Goal: Communication & Community: Answer question/provide support

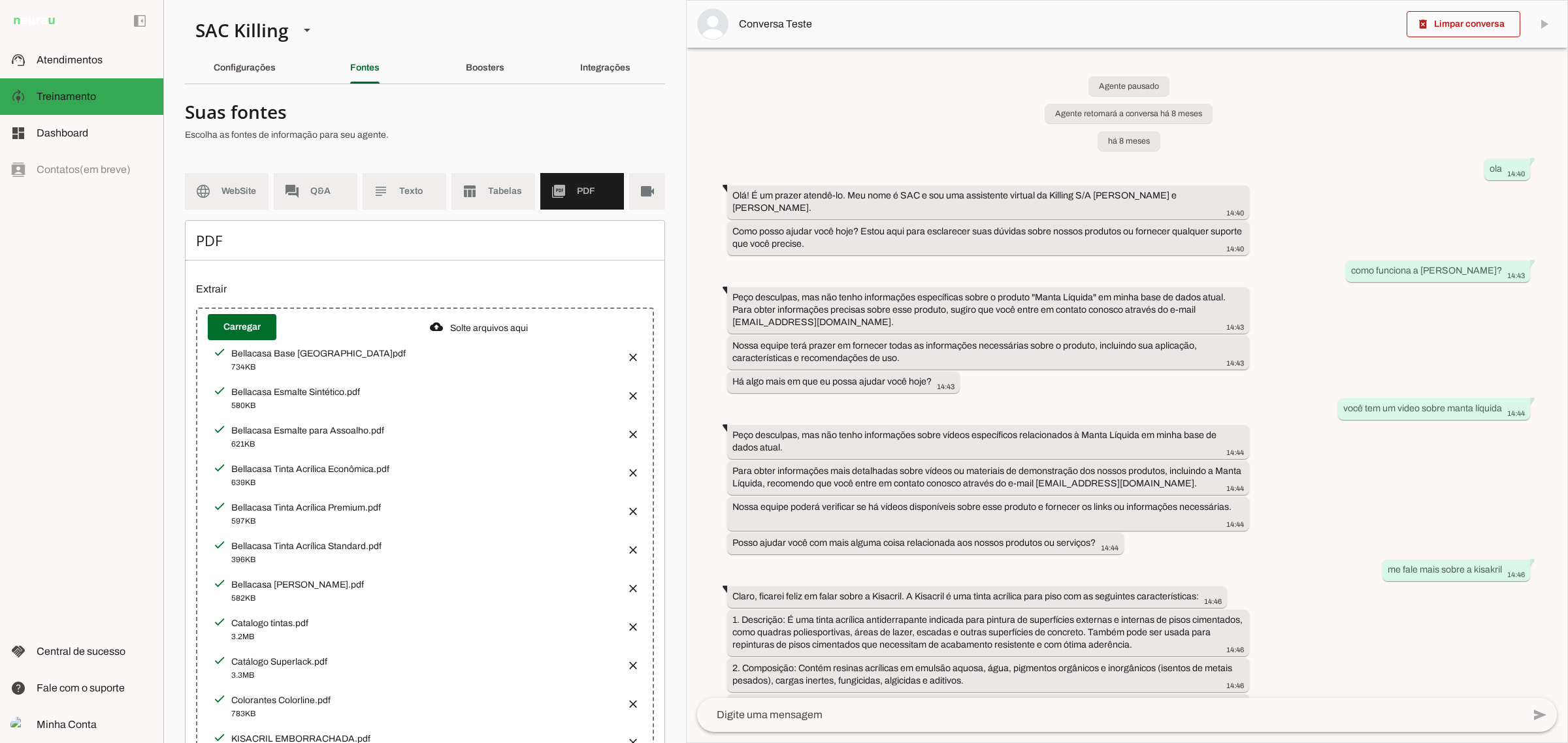
scroll to position [0, 47]
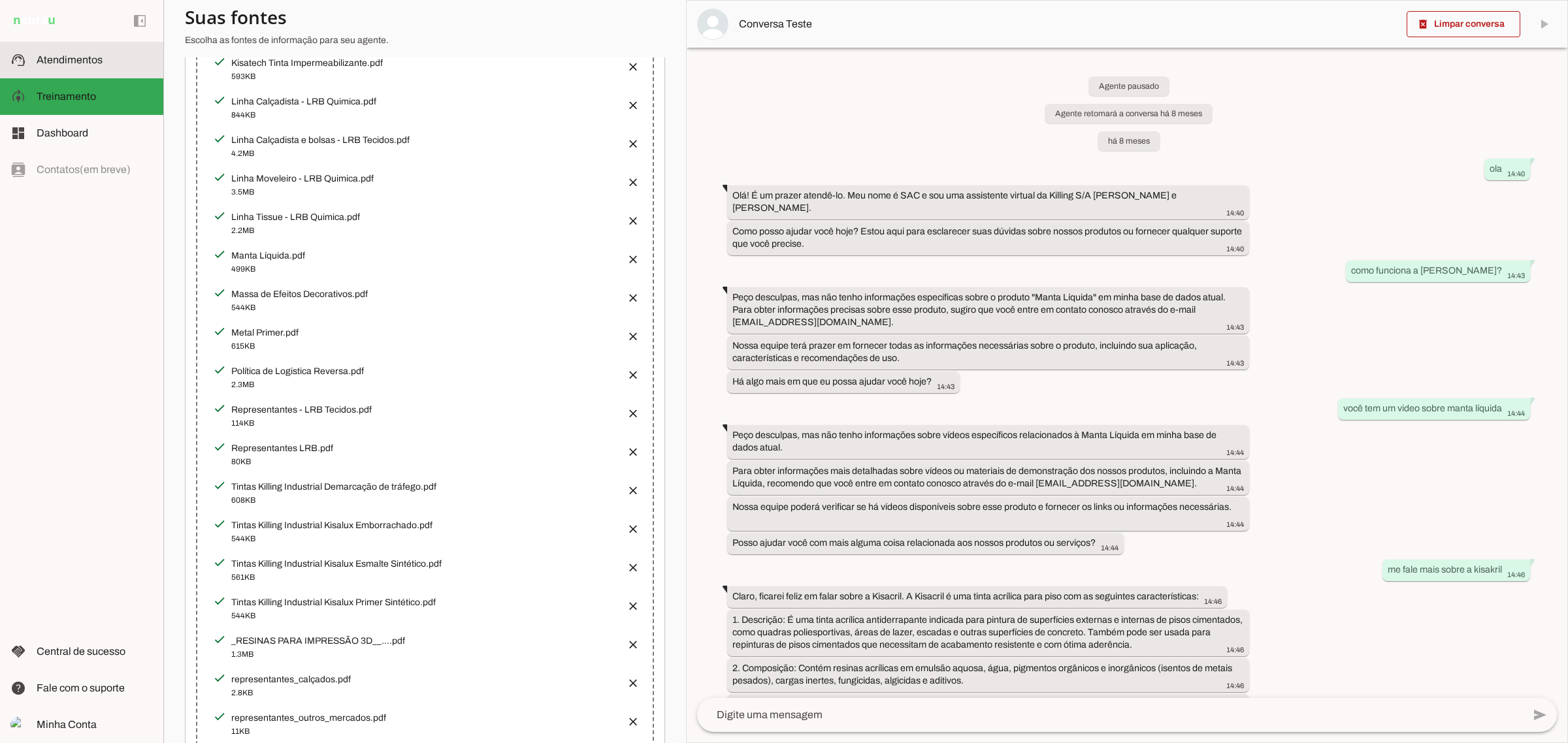
click at [95, 52] on slot at bounding box center [95, 60] width 116 height 16
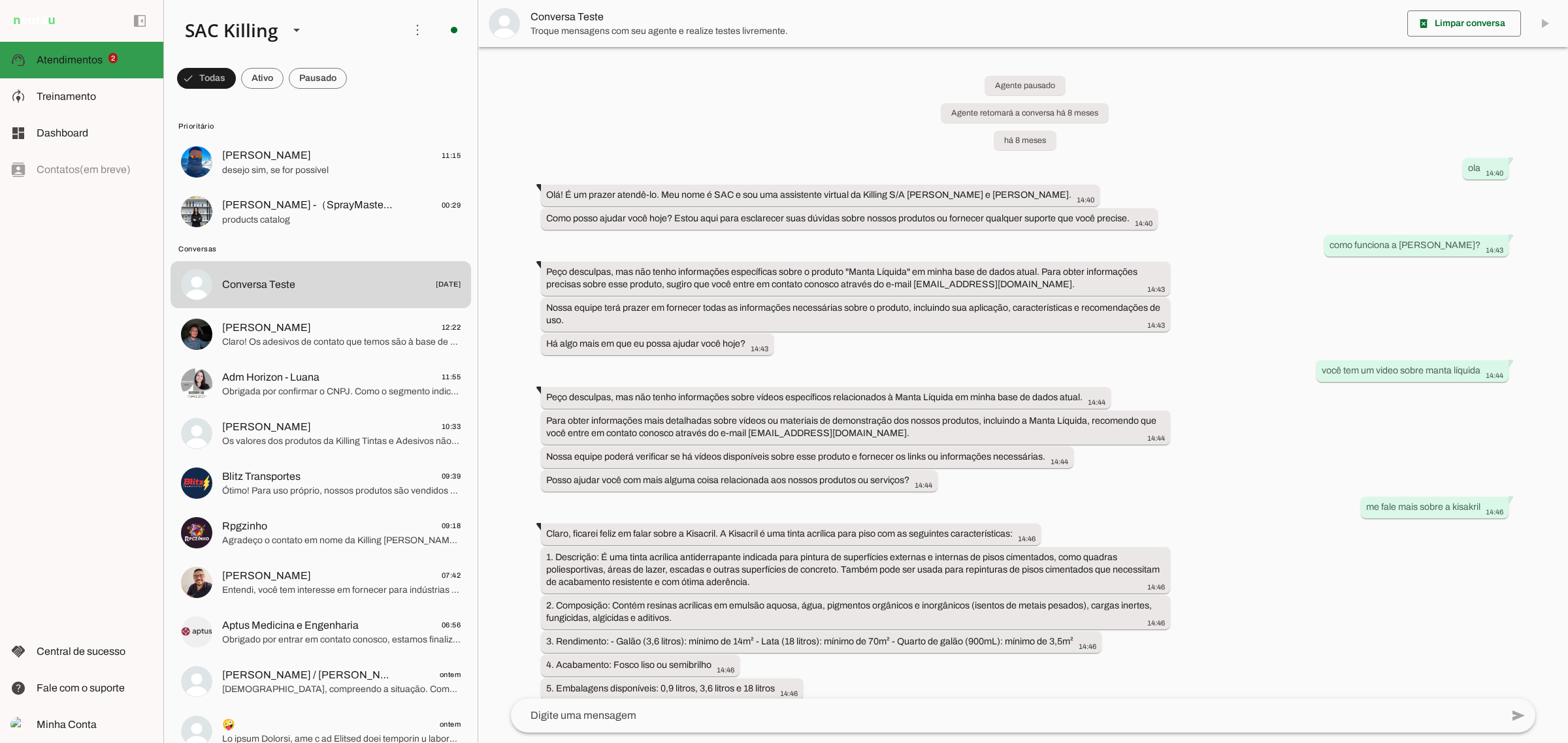
scroll to position [10483, 0]
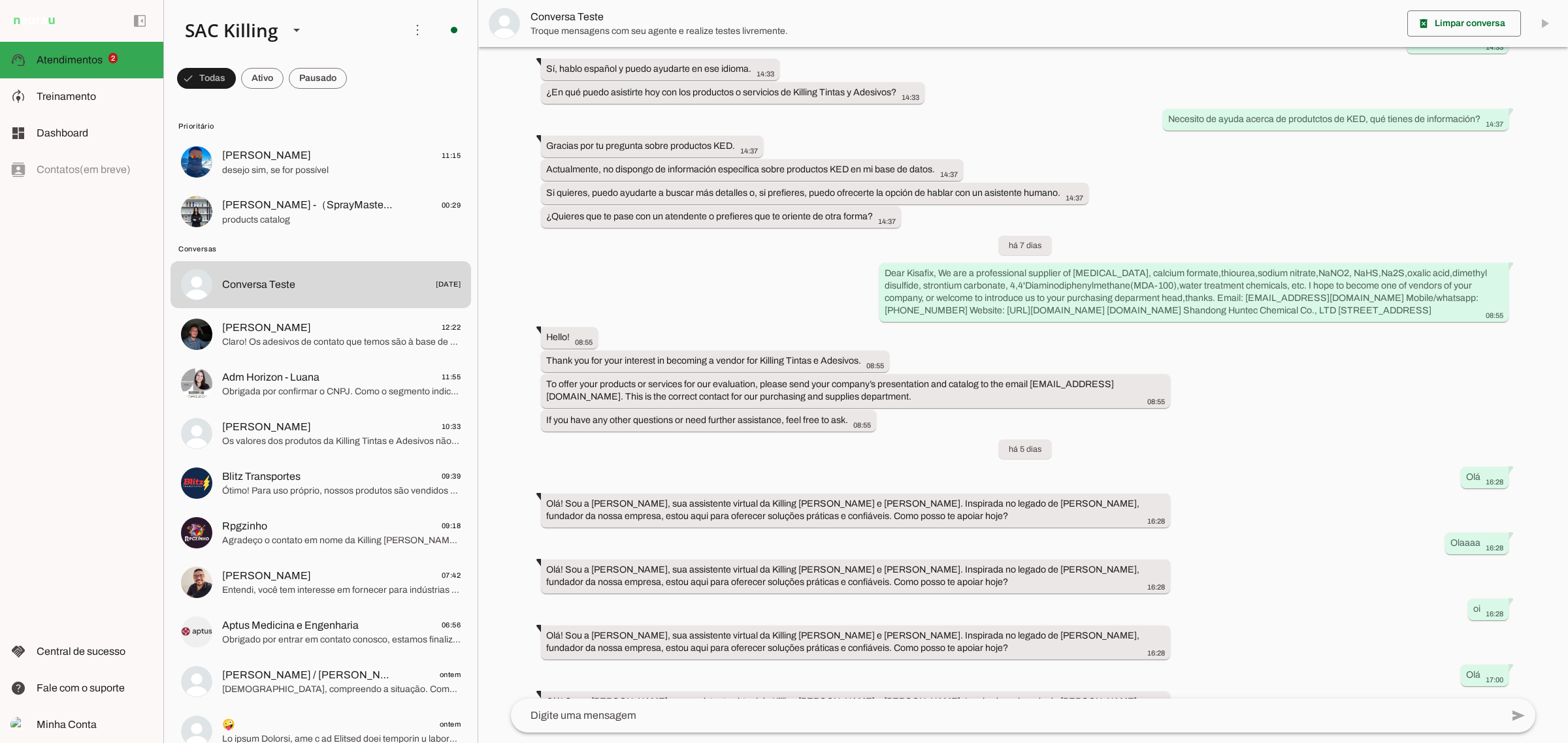
click at [275, 236] on lit-virtualizer "[PERSON_NAME] 11:15 desejo sim, se for possível Joey -（SprayMaster）adhesive fac…" at bounding box center [320, 188] width 314 height 99
drag, startPoint x: 279, startPoint y: 225, endPoint x: 340, endPoint y: 232, distance: 61.4
click at [282, 224] on span "products catalog" at bounding box center [341, 220] width 238 height 13
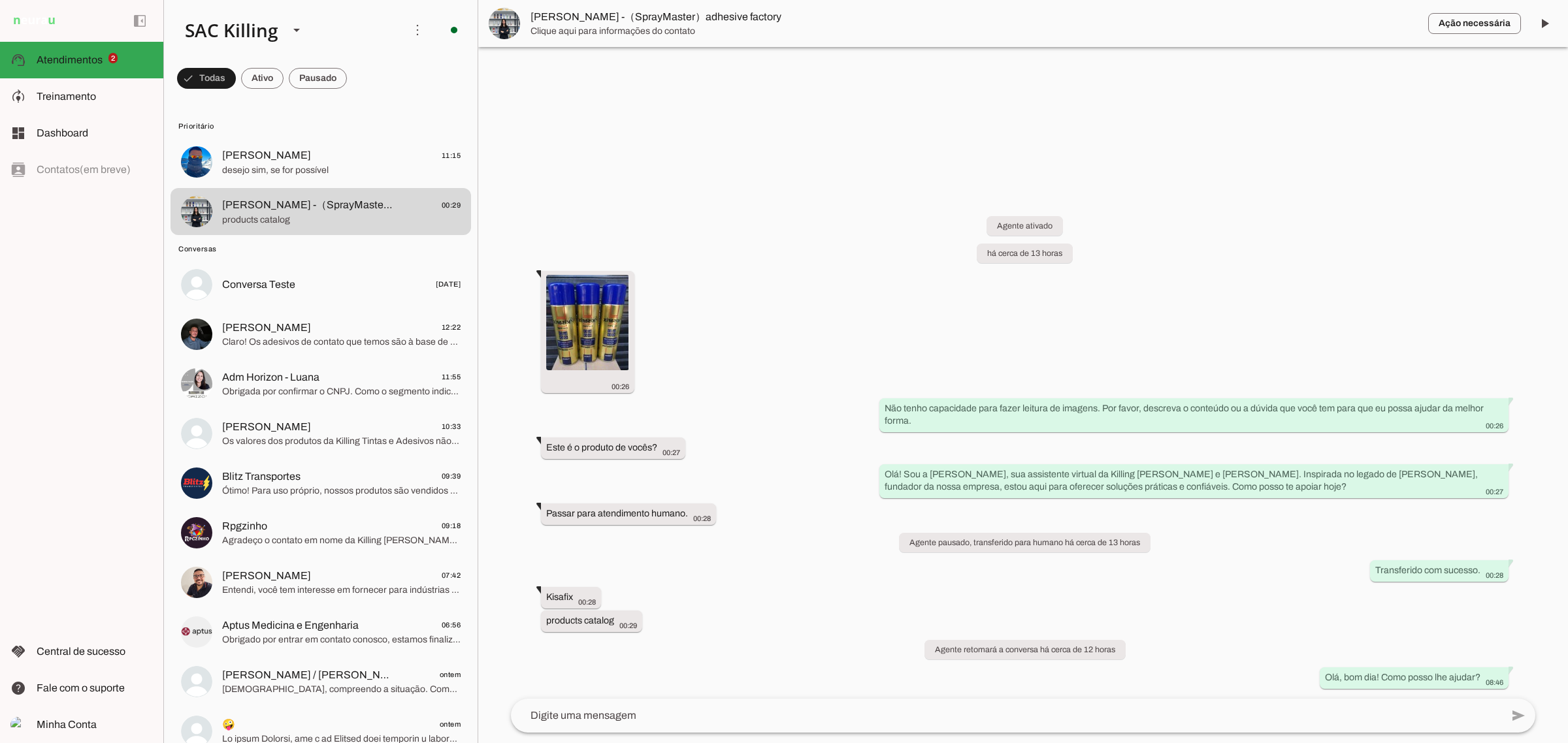
click at [649, 717] on textarea at bounding box center [1006, 715] width 990 height 16
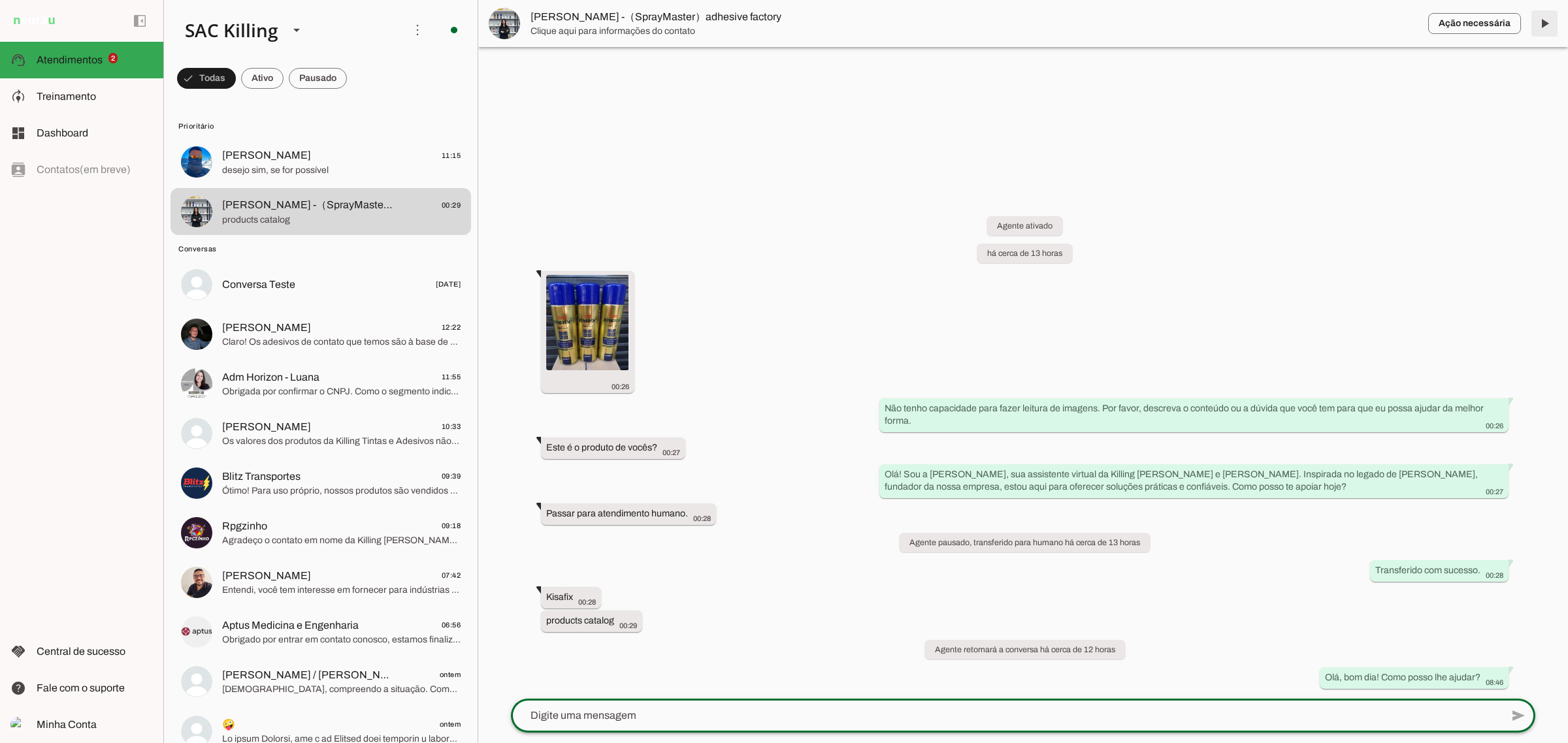
click at [1537, 33] on span at bounding box center [1544, 24] width 31 height 31
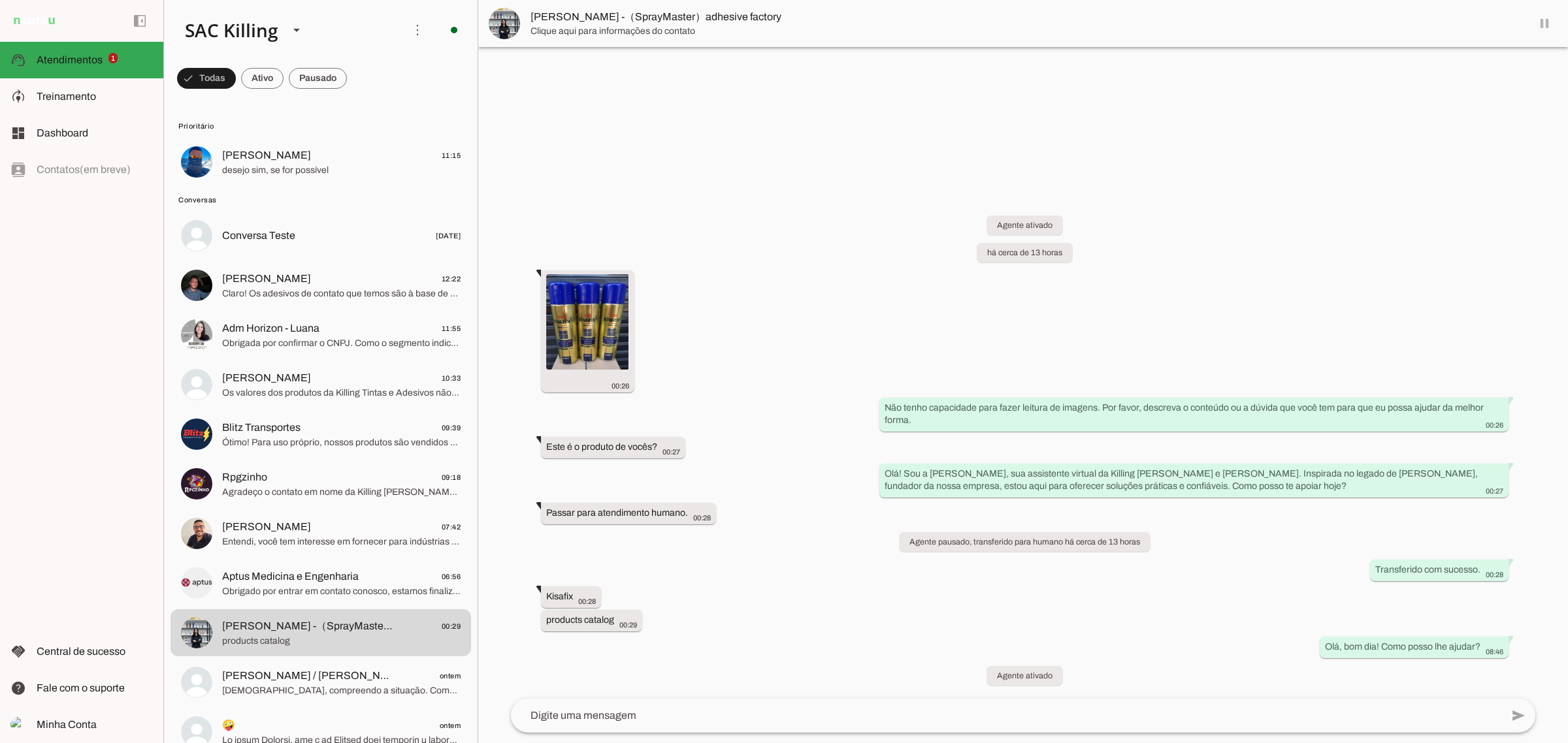
click at [292, 123] on span "Prioritário" at bounding box center [319, 126] width 282 height 11
click at [282, 147] on span "[PERSON_NAME] 11:15" at bounding box center [341, 156] width 238 height 16
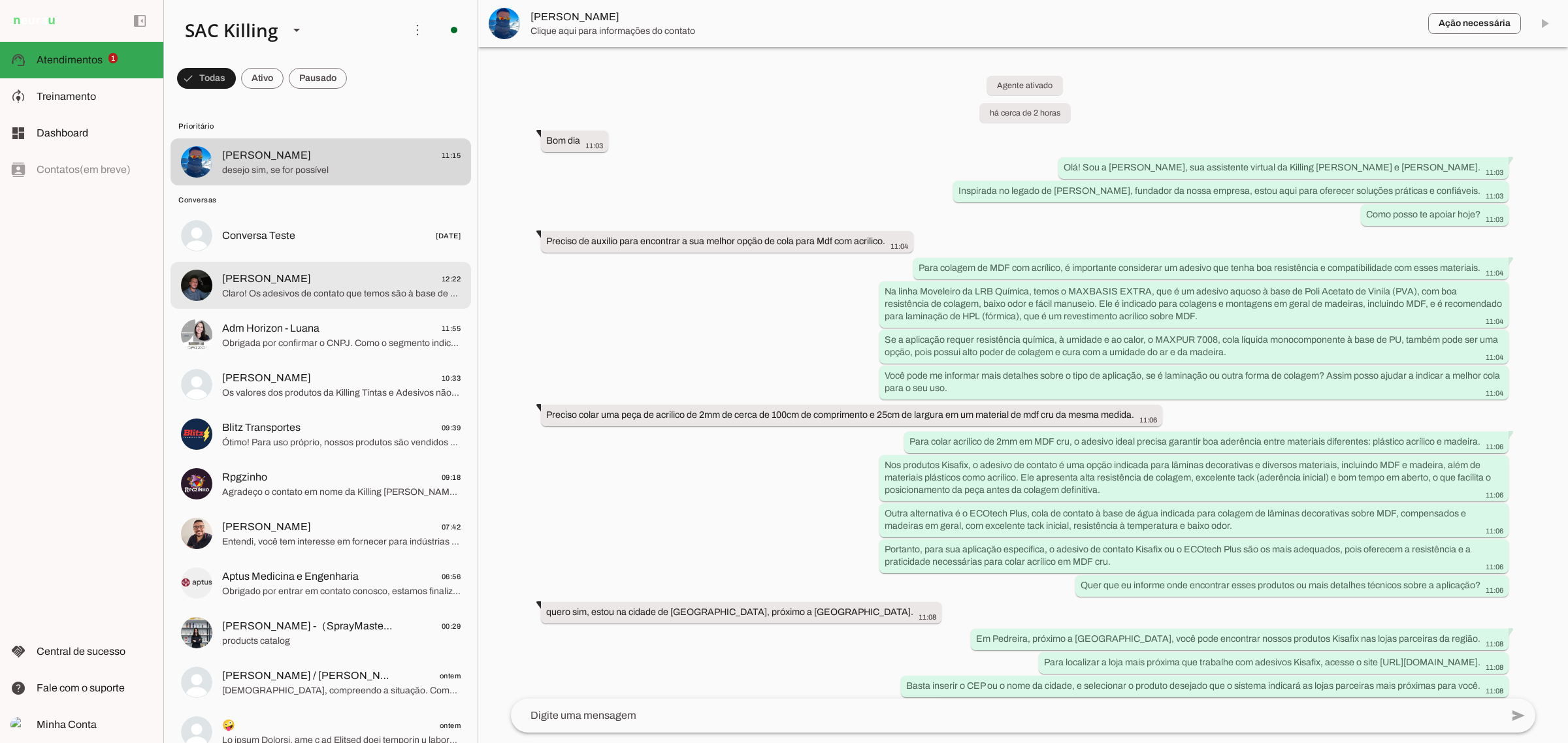
scroll to position [463, 0]
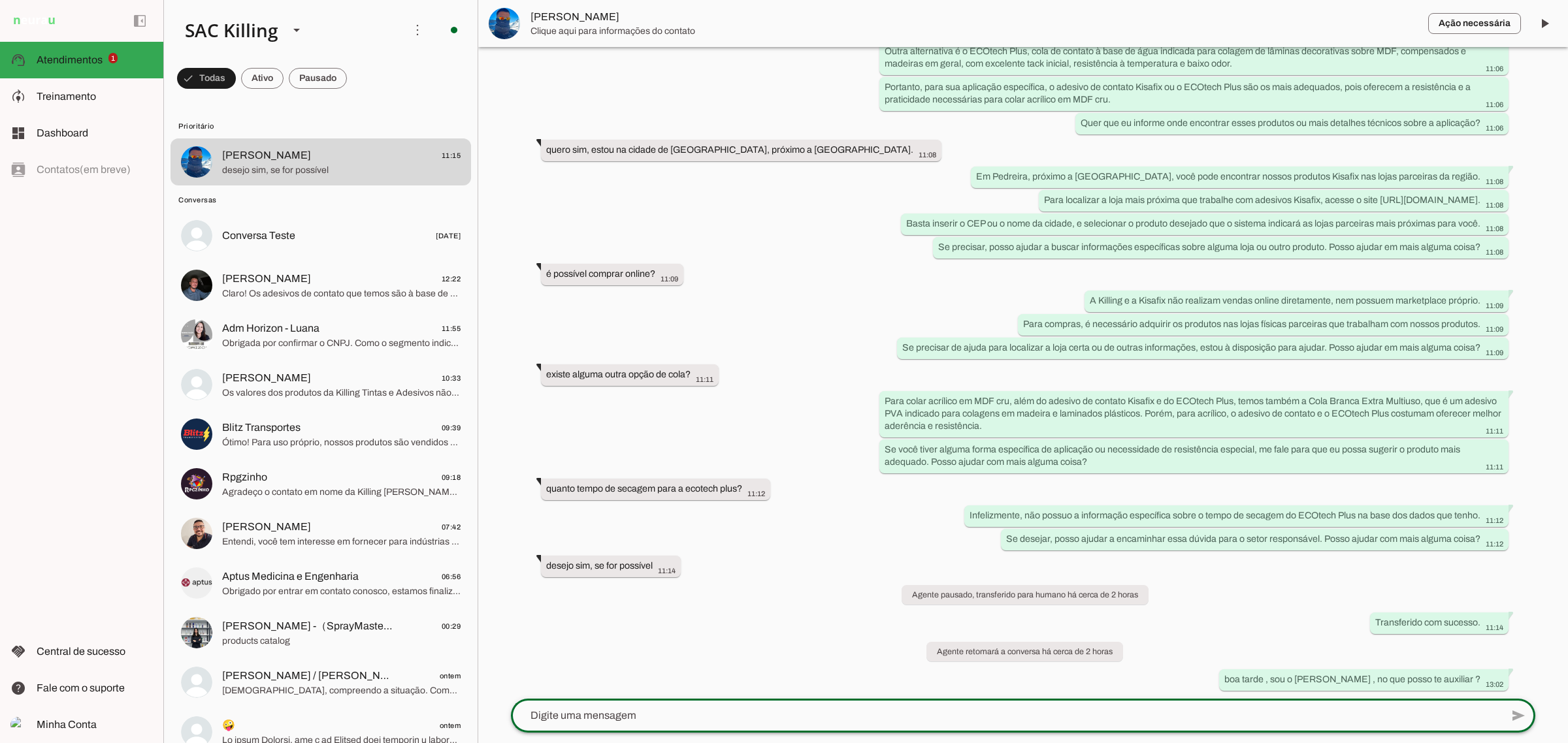
click at [730, 717] on textarea at bounding box center [1006, 715] width 990 height 16
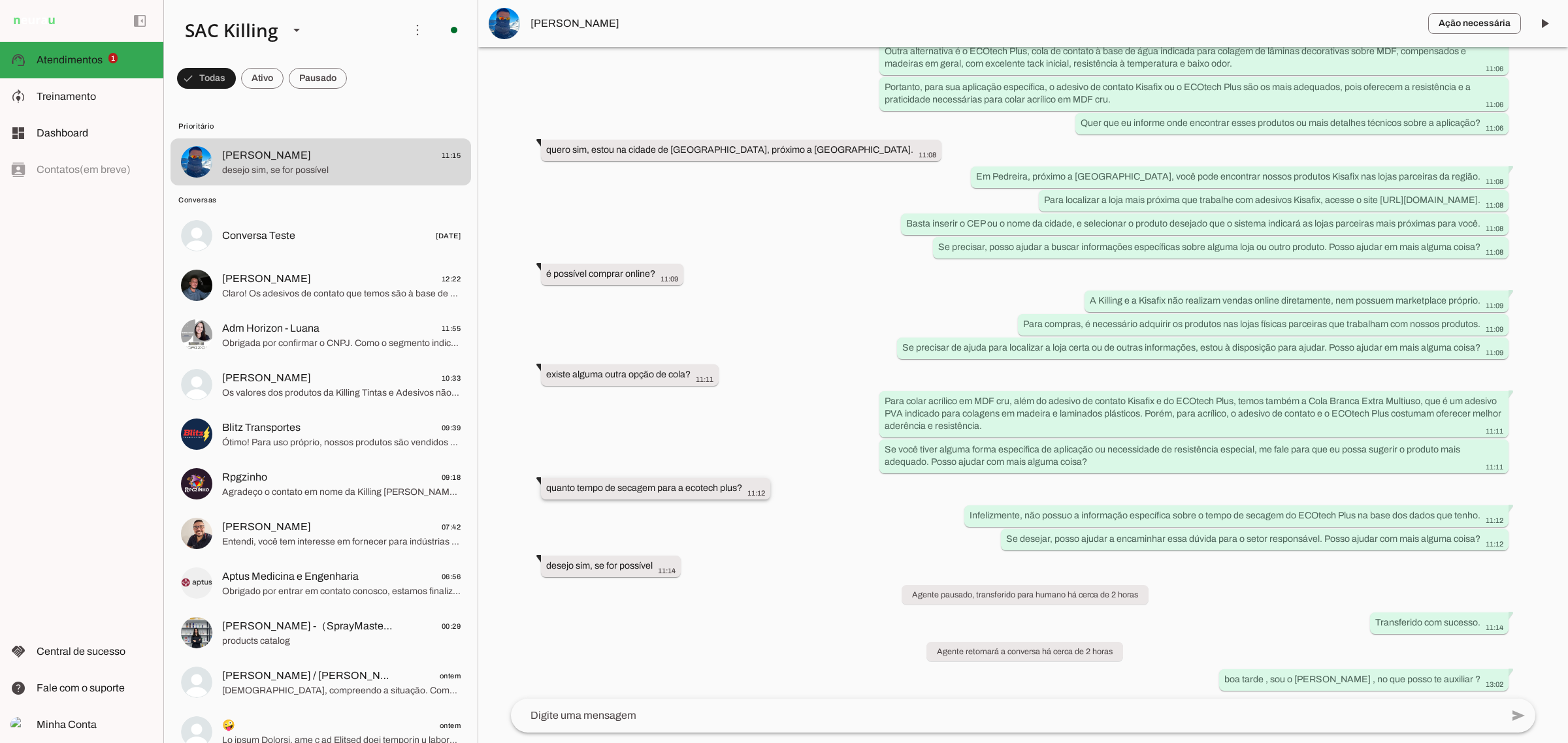
click at [0, 0] on slot "quanto tempo de secagem para a ecotech plus?" at bounding box center [0, 0] width 0 height 0
drag, startPoint x: 263, startPoint y: 156, endPoint x: 250, endPoint y: 132, distance: 27.3
click at [263, 154] on span "[PERSON_NAME]" at bounding box center [266, 155] width 88 height 16
